Goal: Information Seeking & Learning: Learn about a topic

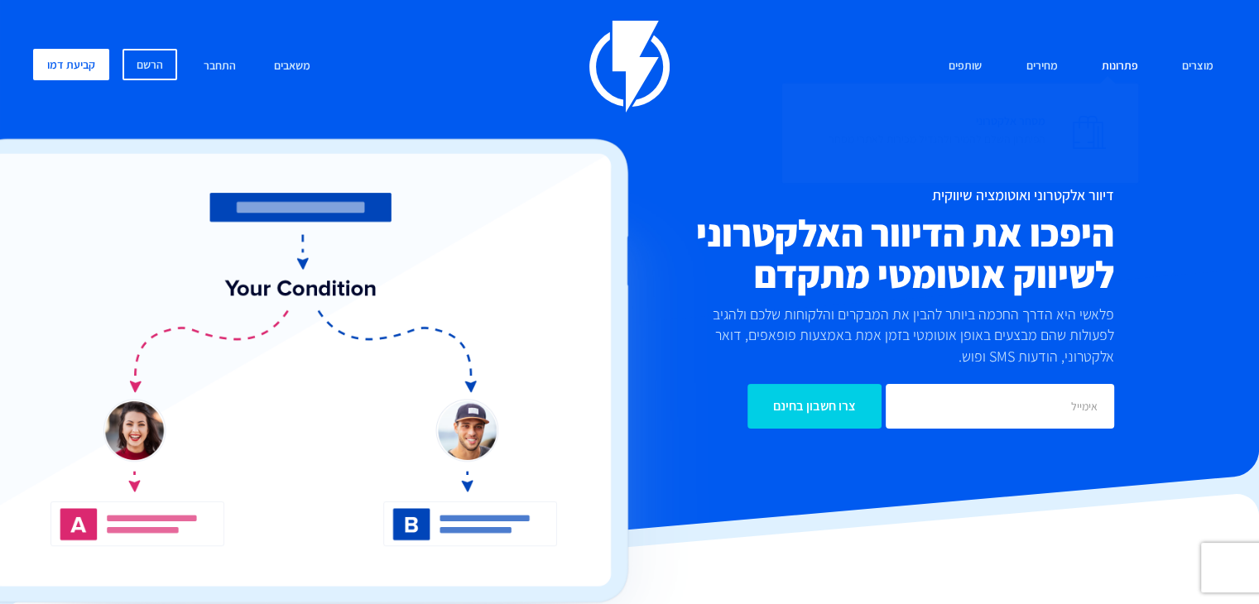
click at [1016, 118] on span "מסחר אלקטרוני הפיתרון השלם להמיר ולהגדיל מכירות לאתרי מסחר" at bounding box center [936, 131] width 217 height 47
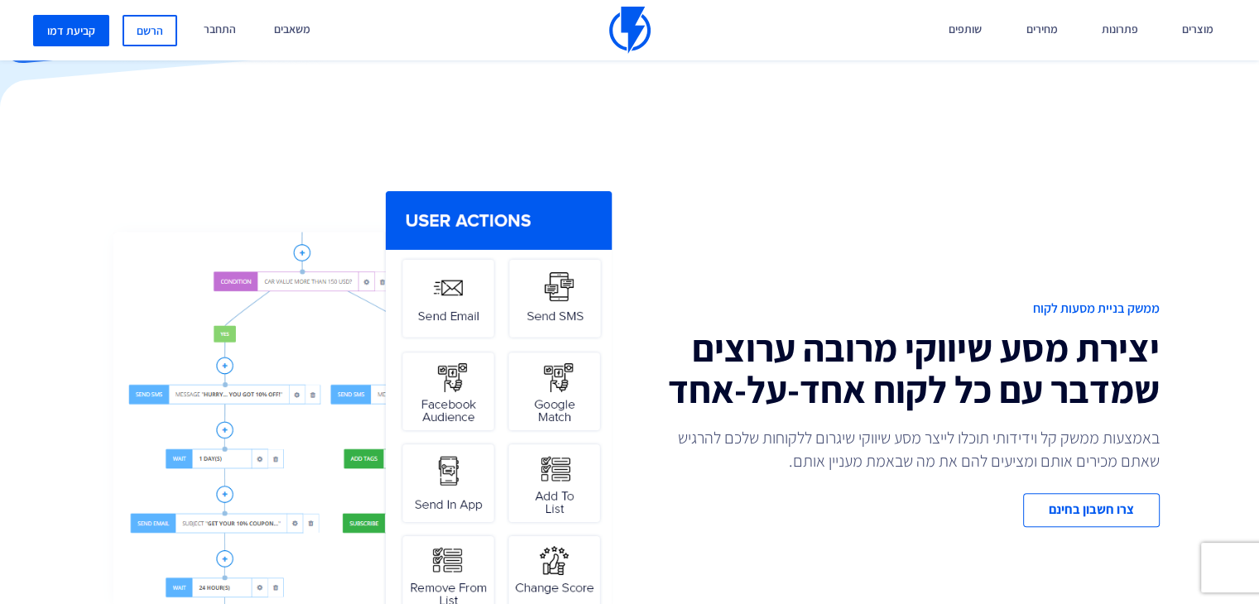
scroll to position [579, 0]
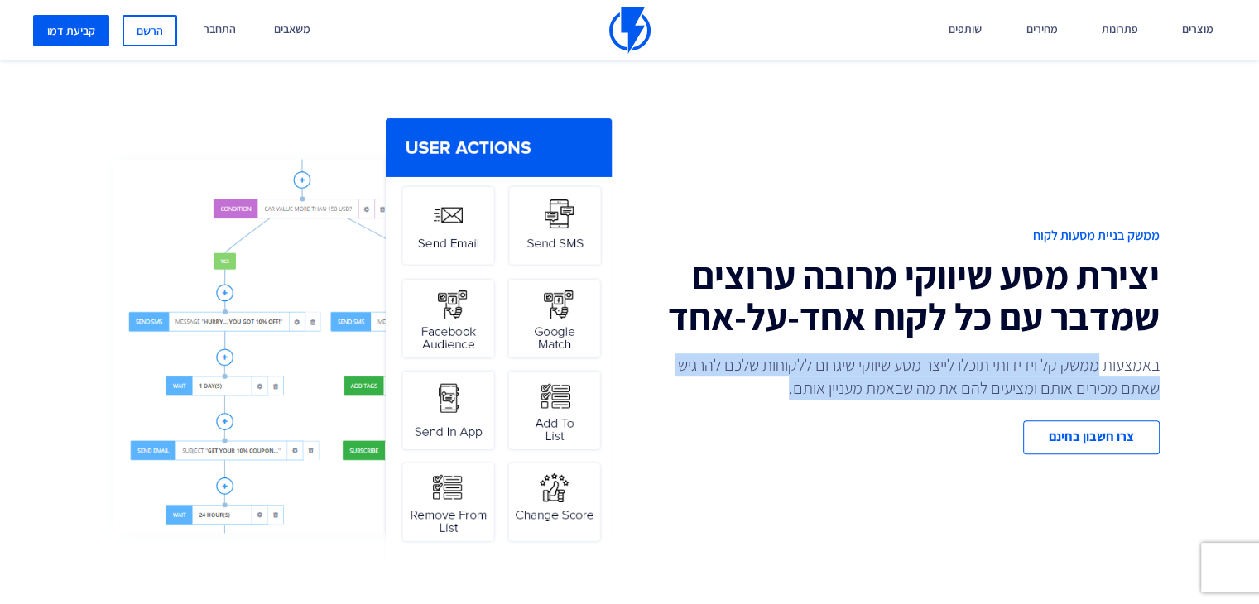
drag, startPoint x: 1097, startPoint y: 365, endPoint x: 790, endPoint y: 401, distance: 309.9
click at [790, 400] on p "באמצעות ממשק קל וידידותי תוכלו לייצר מסע שיווקי שיגרום ללקוחות שלכם להרגיש שאתם…" at bounding box center [911, 376] width 497 height 46
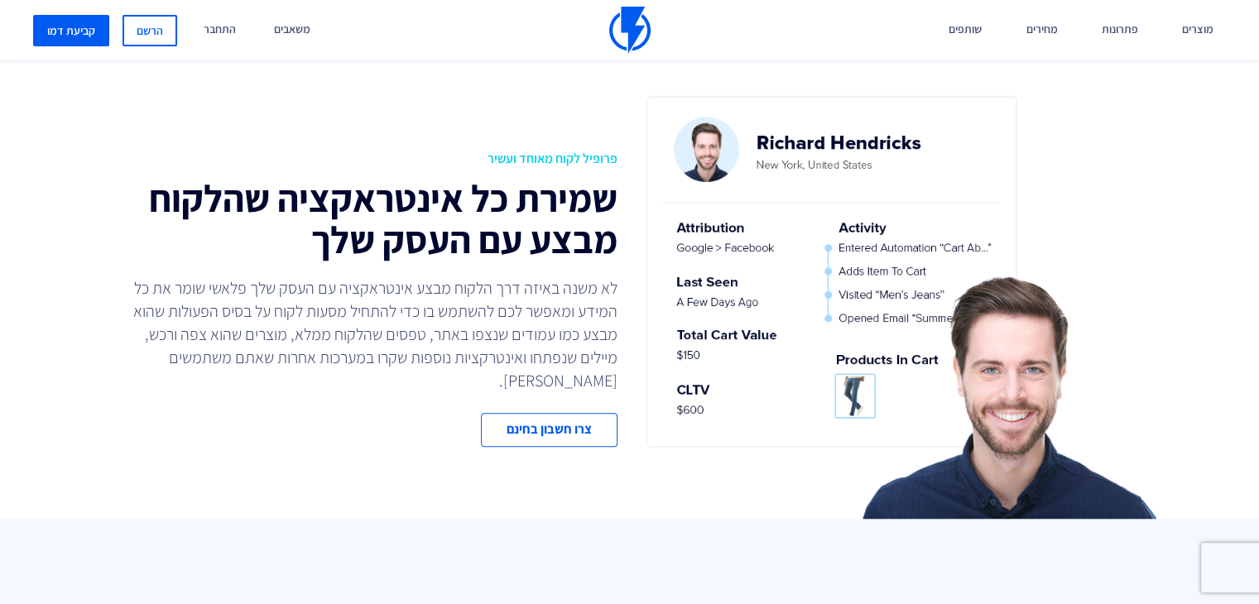
scroll to position [1159, 0]
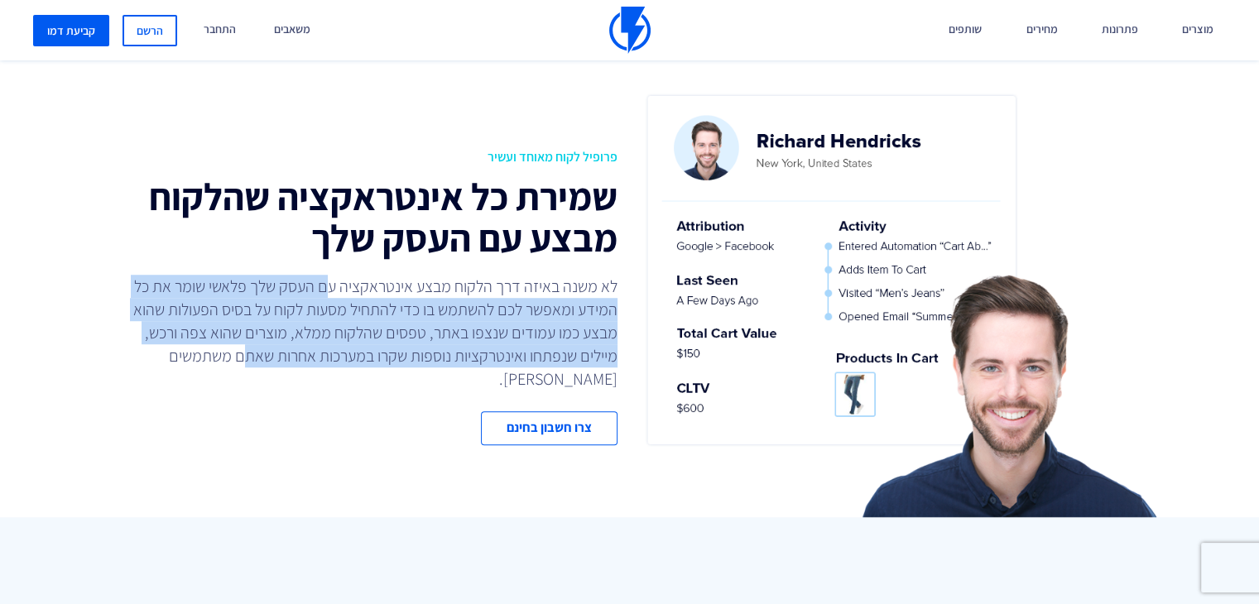
drag, startPoint x: 321, startPoint y: 298, endPoint x: 239, endPoint y: 367, distance: 107.5
click at [239, 367] on p "לא משנה באיזה דרך הלקוח מבצע אינטראקציה עם העסק שלך פלאשי שומר את כל המידע ומאפ…" at bounding box center [369, 333] width 497 height 116
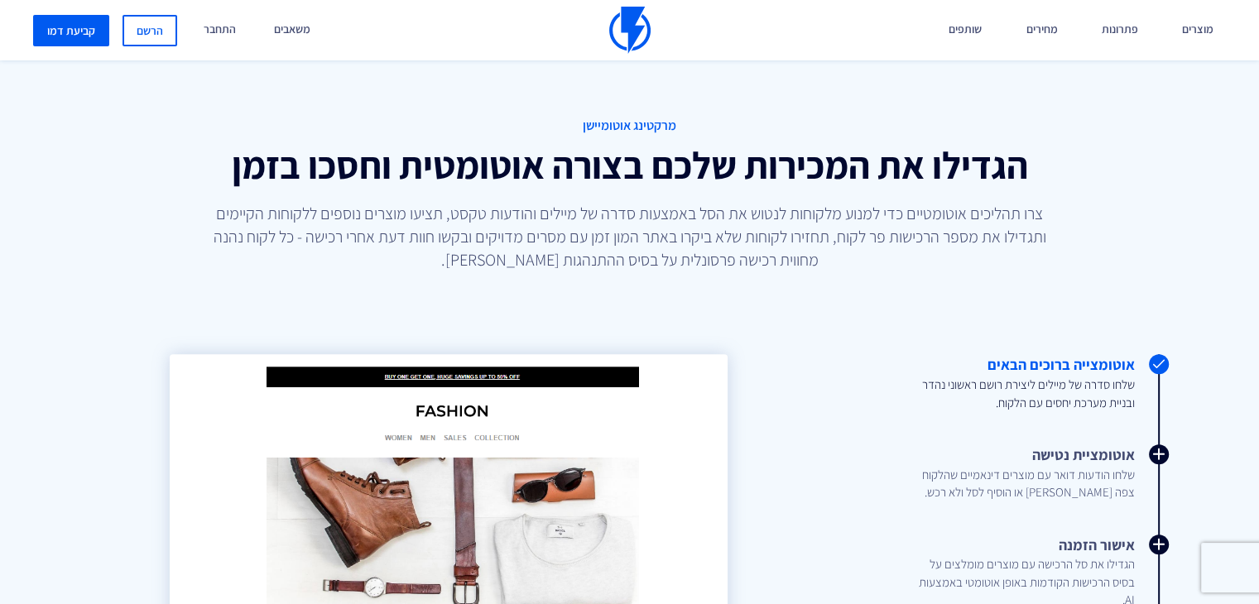
scroll to position [1655, 0]
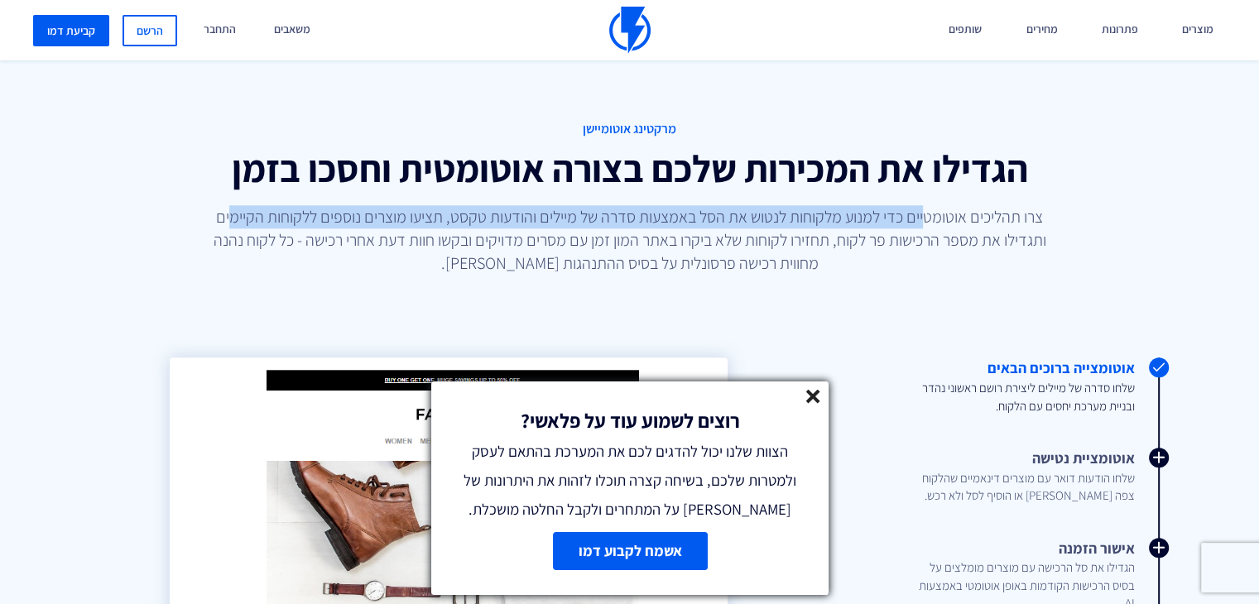
drag, startPoint x: 915, startPoint y: 224, endPoint x: 747, endPoint y: 229, distance: 168.1
click at [747, 229] on p "צרו תהליכים אוטומטיים כדי למנוע מלקוחות לנטוש את הסל באמצעות סדרה של מיילים והו…" at bounding box center [629, 240] width 848 height 70
click at [814, 400] on icon at bounding box center [813, 397] width 14 height 14
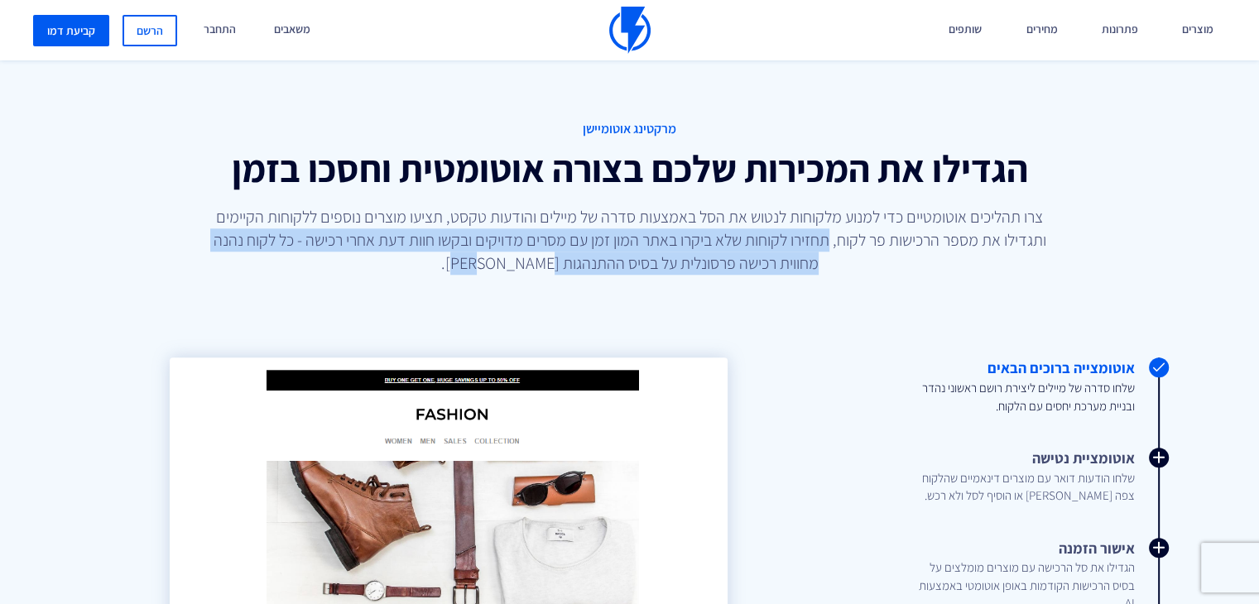
drag, startPoint x: 828, startPoint y: 239, endPoint x: 462, endPoint y: 259, distance: 366.4
click at [462, 259] on p "צרו תהליכים אוטומטיים כדי למנוע מלקוחות לנטוש את הסל באמצעות סדרה של מיילים והו…" at bounding box center [629, 240] width 848 height 70
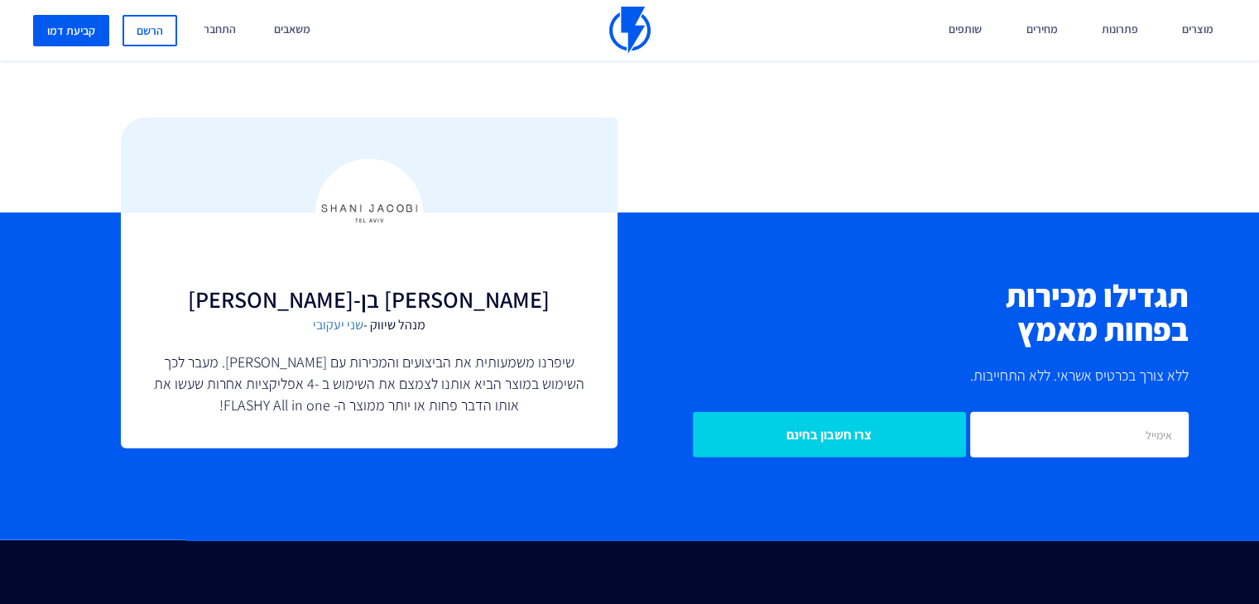
scroll to position [4221, 0]
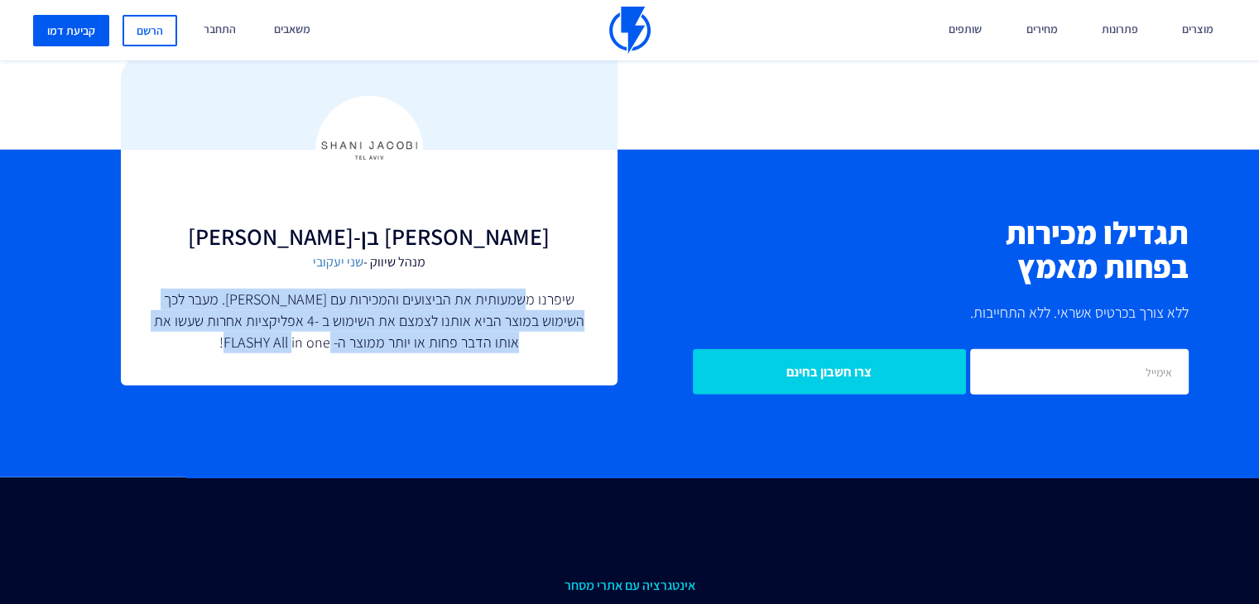
drag, startPoint x: 519, startPoint y: 305, endPoint x: 204, endPoint y: 358, distance: 318.9
click at [204, 358] on div "אודי בן-צבי מנהל שיווק - שני יעקובי שיפרנו משמעותית את הביצועים והמכירות עם FLA…" at bounding box center [369, 268] width 497 height 237
click at [215, 352] on p "שיפרנו משמעותית את הביצועים והמכירות עם [PERSON_NAME]. מעבר לכך השימוש במוצר הב…" at bounding box center [369, 321] width 430 height 64
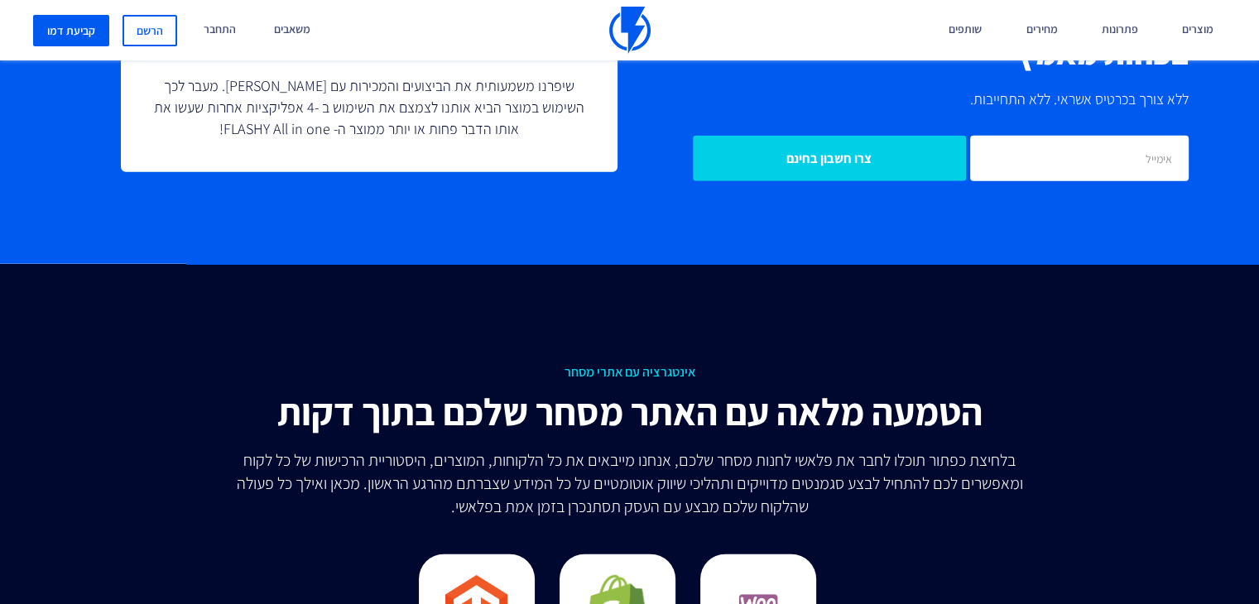
scroll to position [4717, 0]
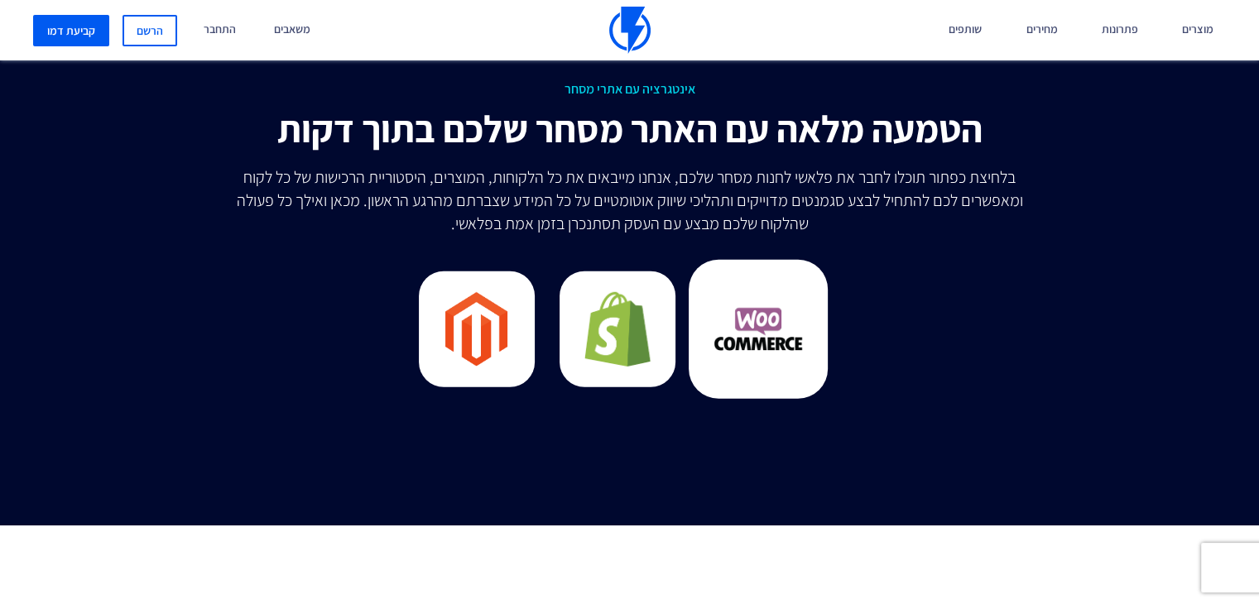
click at [742, 313] on img at bounding box center [757, 329] width 89 height 89
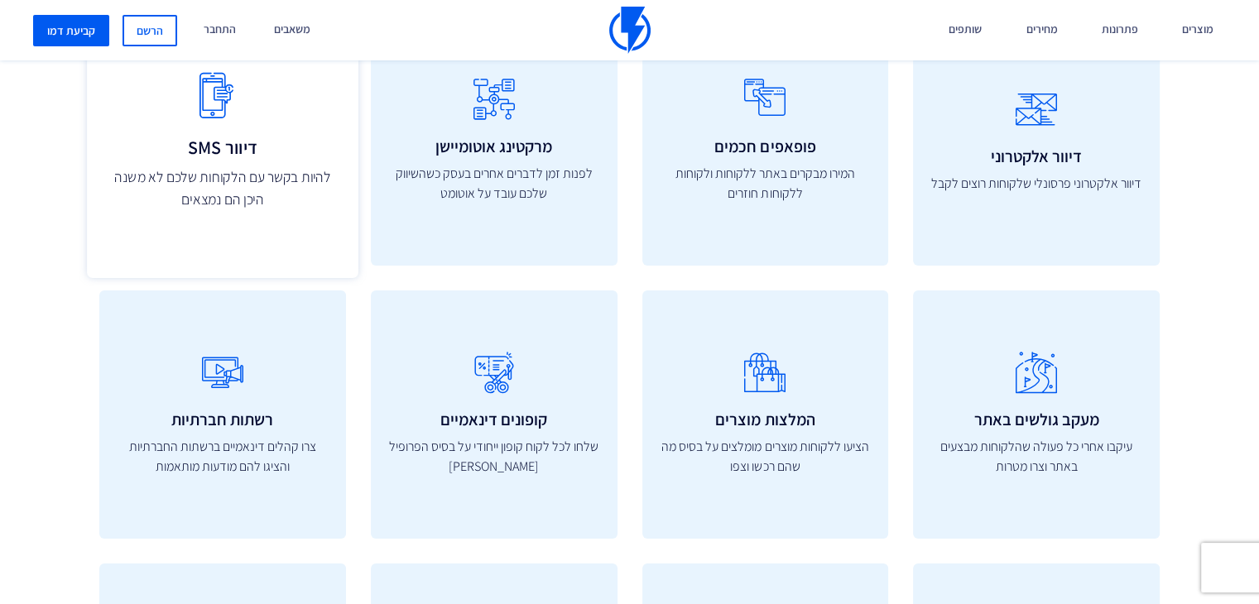
scroll to position [5628, 0]
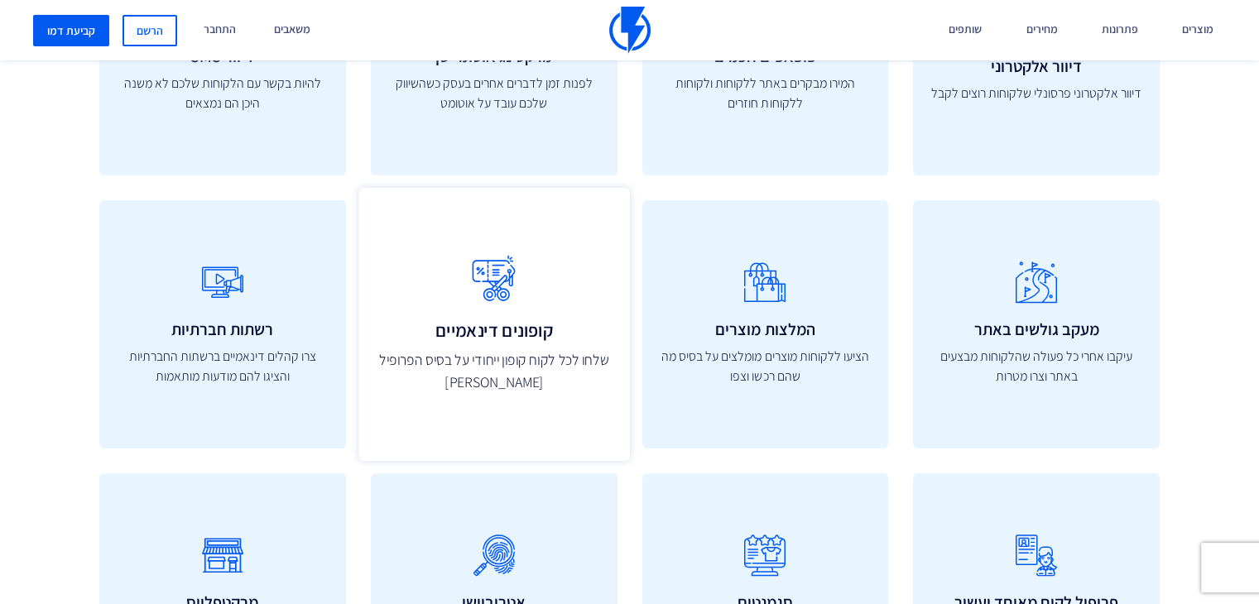
click at [493, 312] on div "קופונים דינאמיים שלחו לכל לקוח קופון ייחודי על בסיס הפרופיל שלו" at bounding box center [493, 324] width 271 height 273
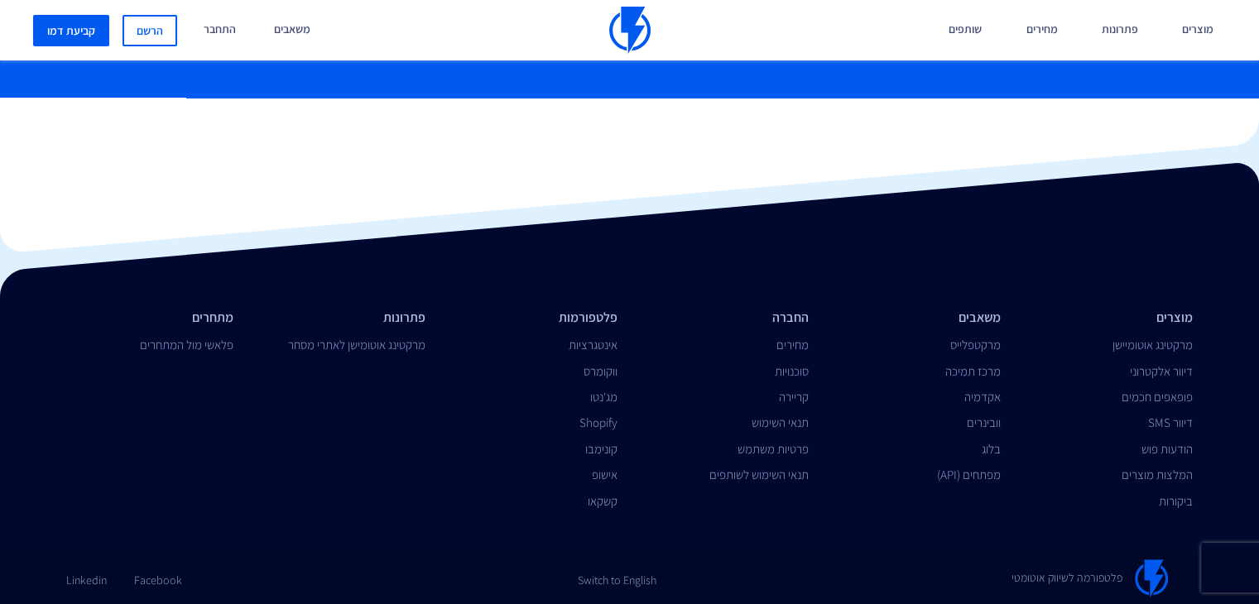
scroll to position [6888, 0]
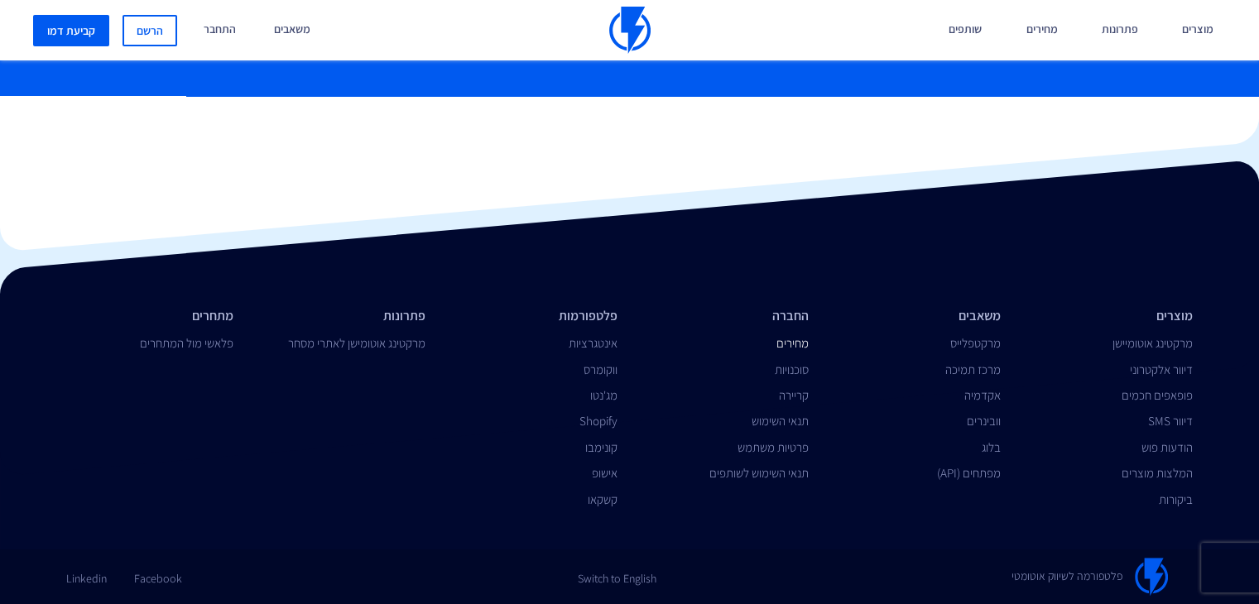
click at [798, 346] on link "מחירים" at bounding box center [792, 343] width 32 height 16
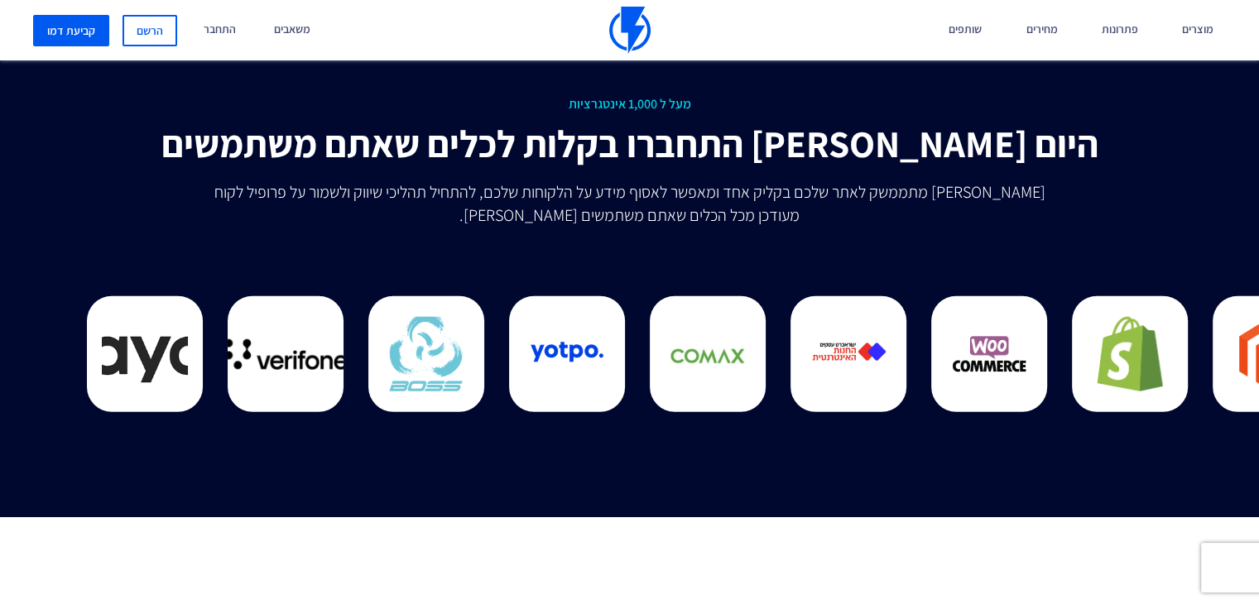
scroll to position [4635, 0]
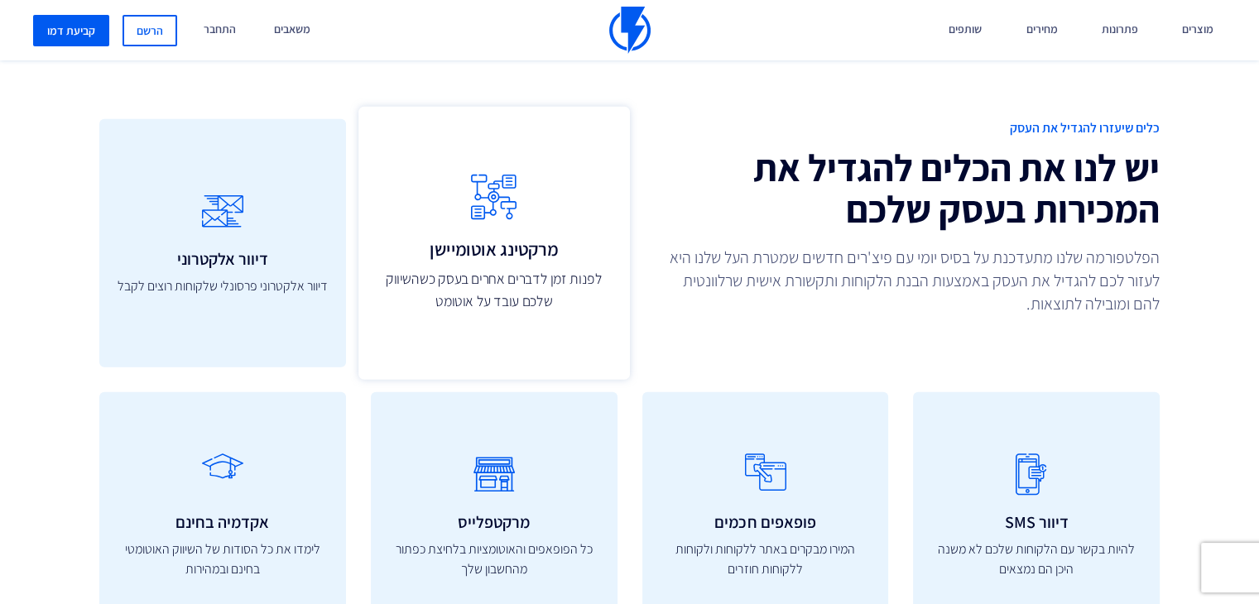
click at [482, 251] on h3 "מרקטינג אוטומיישן" at bounding box center [494, 249] width 235 height 20
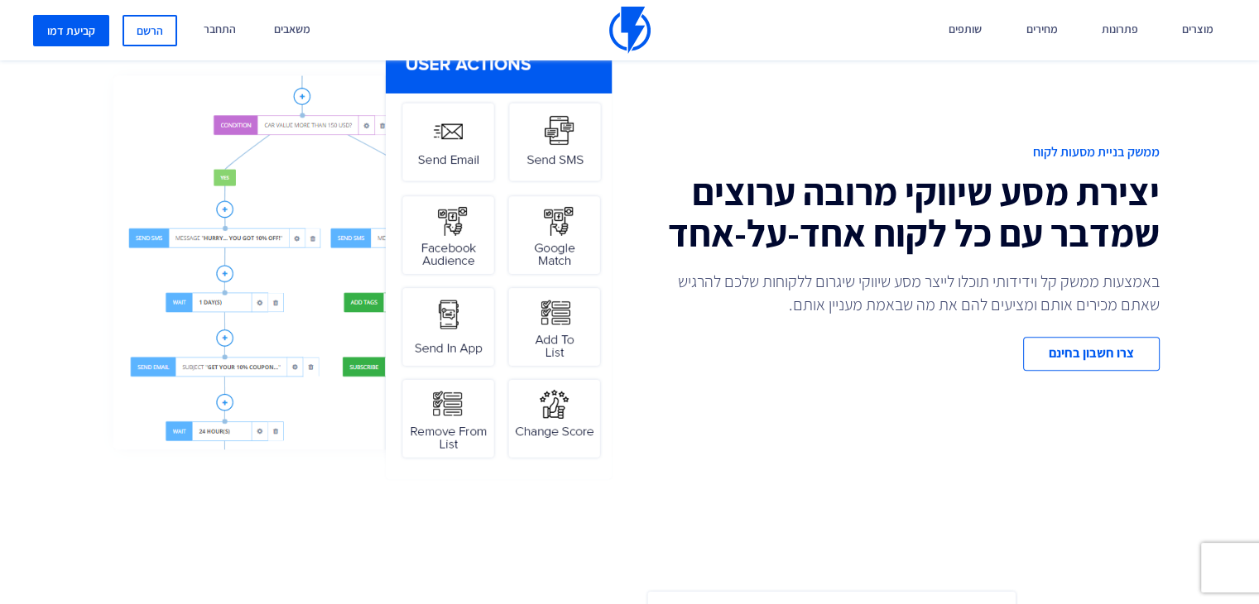
scroll to position [662, 0]
